Goal: Information Seeking & Learning: Find specific fact

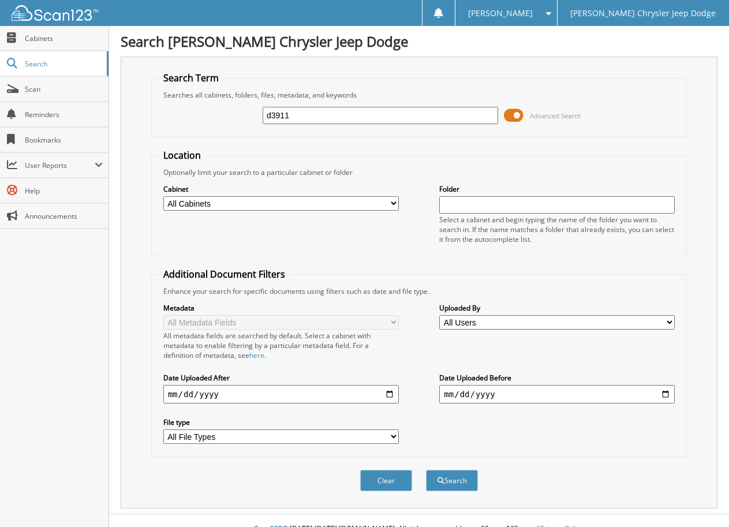
type input "d3911"
click at [426, 470] on button "Search" at bounding box center [452, 480] width 52 height 21
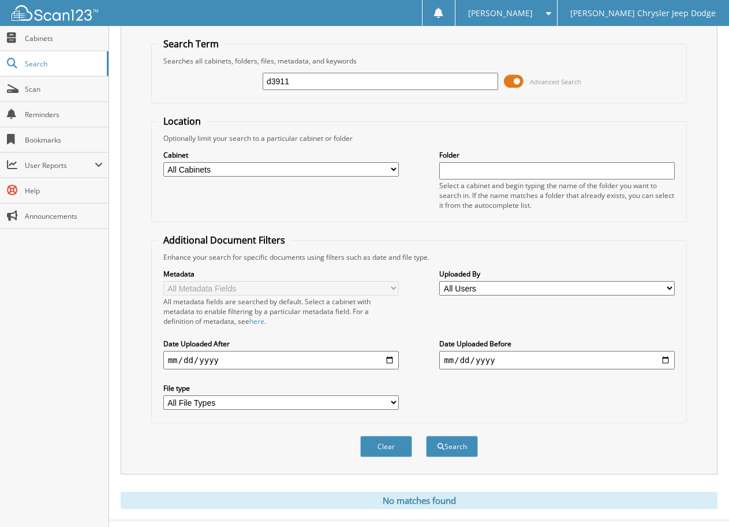
scroll to position [57, 0]
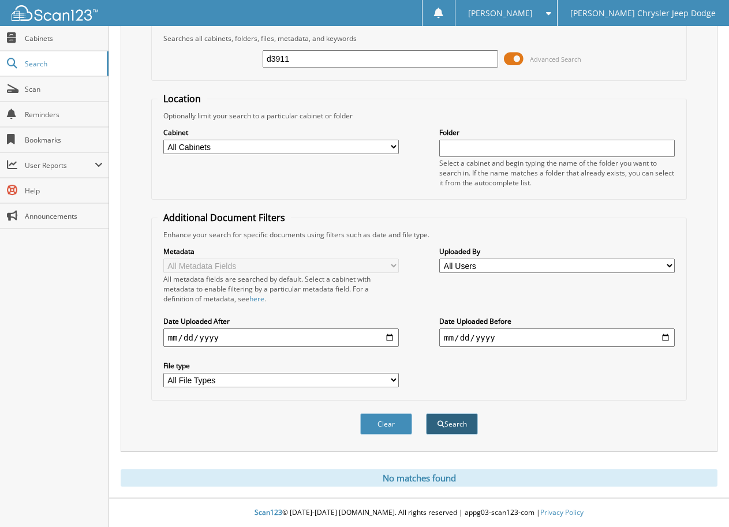
click at [456, 430] on button "Search" at bounding box center [452, 424] width 52 height 21
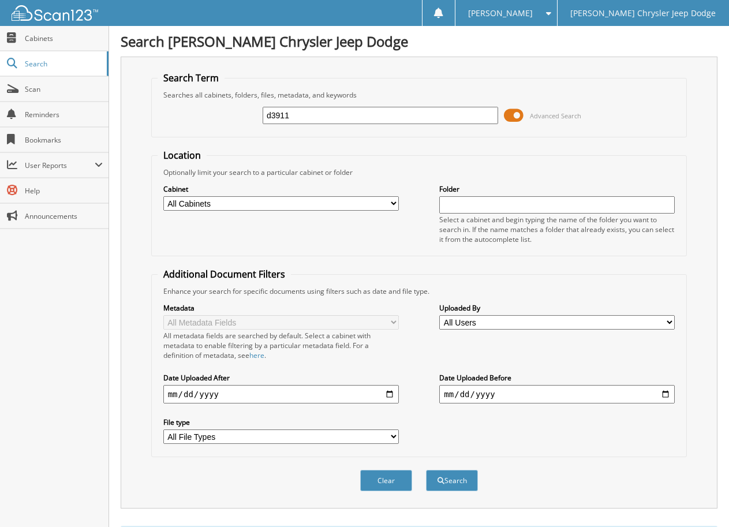
scroll to position [57, 0]
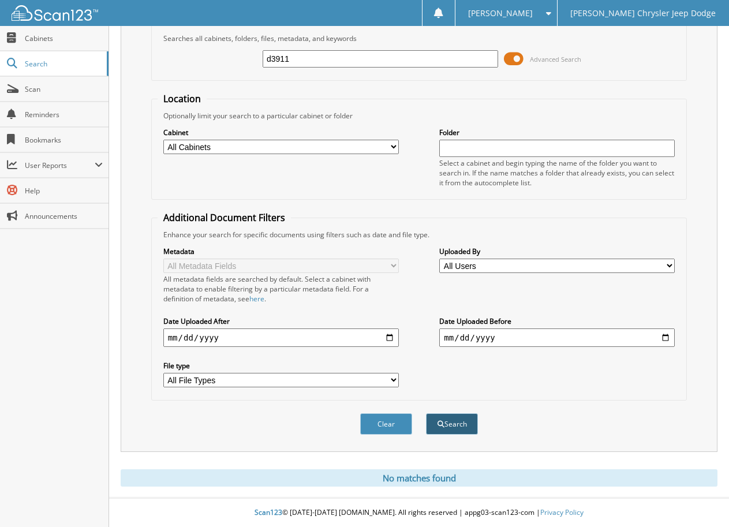
click at [446, 423] on button "Search" at bounding box center [452, 424] width 52 height 21
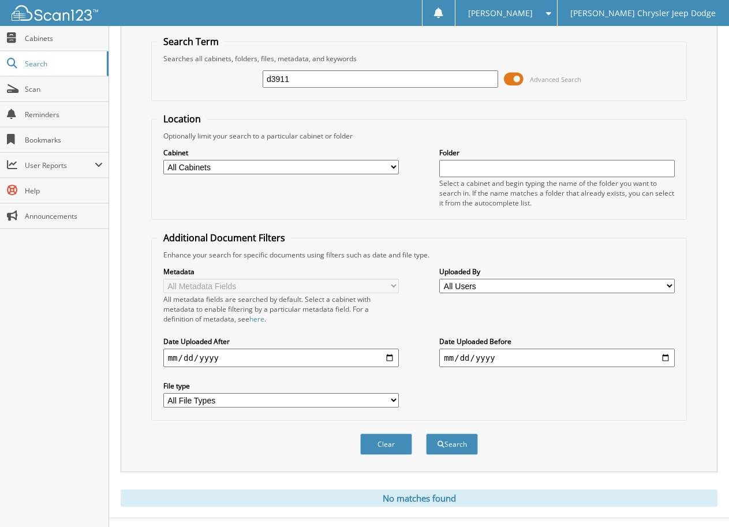
scroll to position [57, 0]
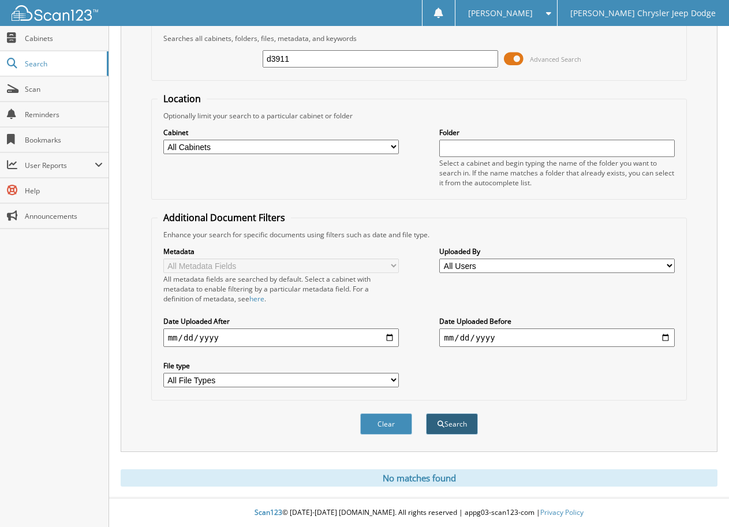
click at [471, 421] on button "Search" at bounding box center [452, 424] width 52 height 21
